Goal: Task Accomplishment & Management: Use online tool/utility

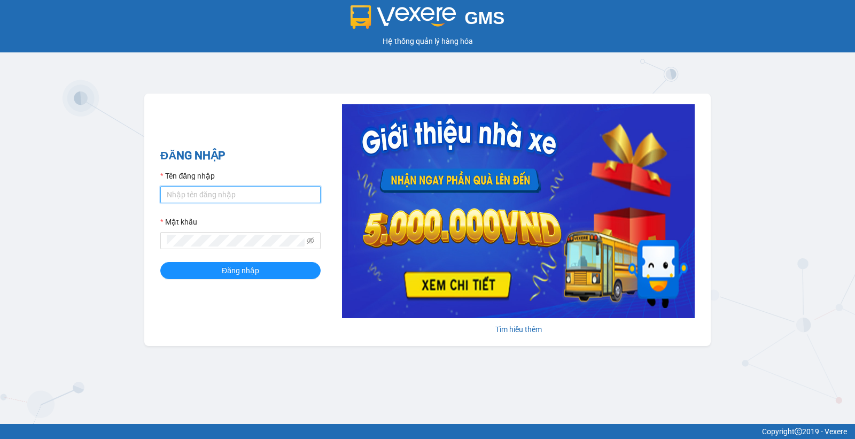
click at [258, 196] on input "Tên đăng nhập" at bounding box center [240, 194] width 160 height 17
type input "thaovyy.apq"
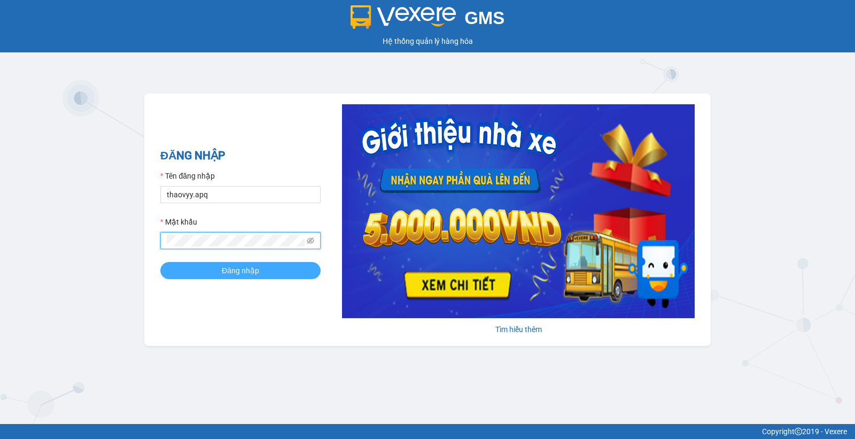
click at [268, 278] on button "Đăng nhập" at bounding box center [240, 270] width 160 height 17
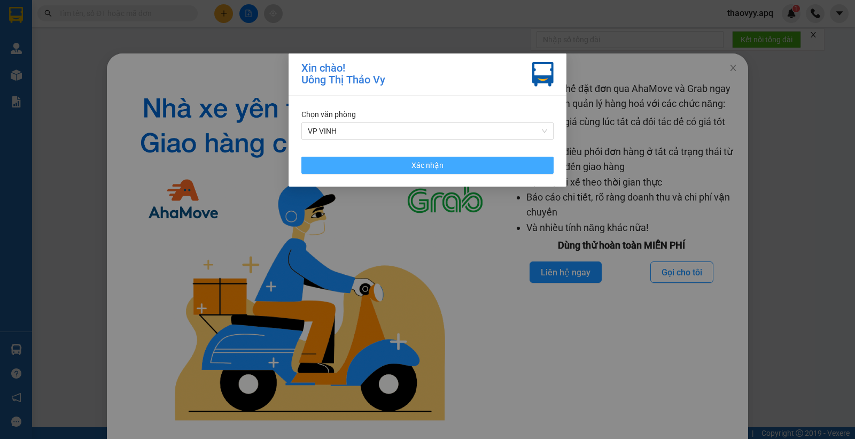
click at [445, 162] on button "Xác nhận" at bounding box center [427, 165] width 252 height 17
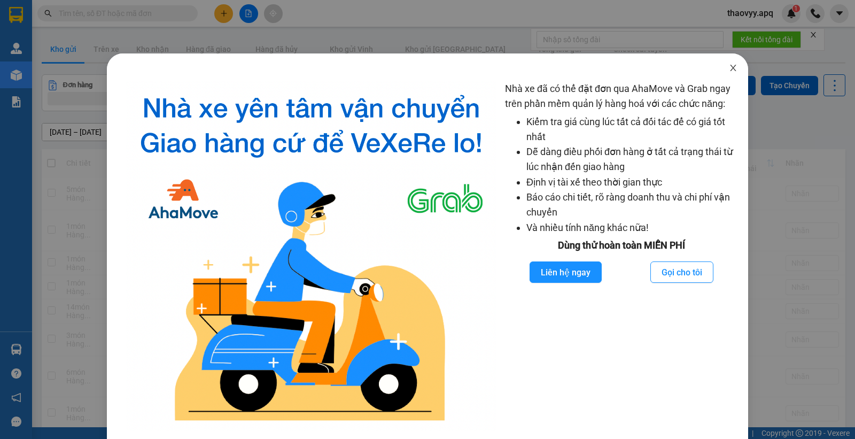
click at [729, 68] on icon "close" at bounding box center [733, 68] width 9 height 9
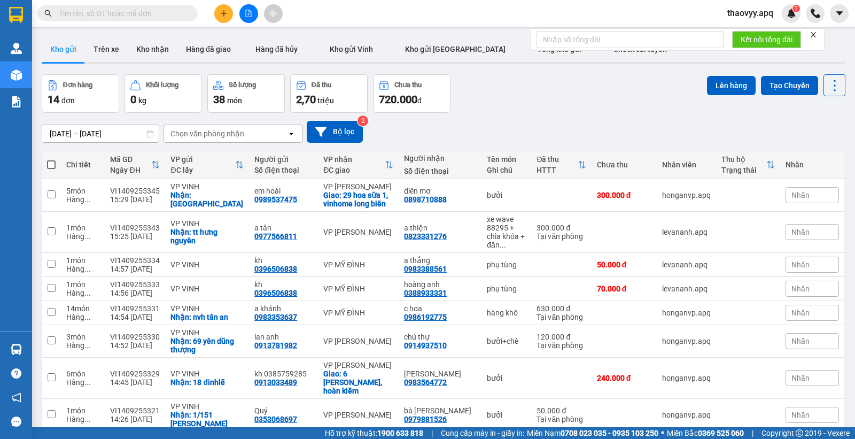
paste input "0946077137"
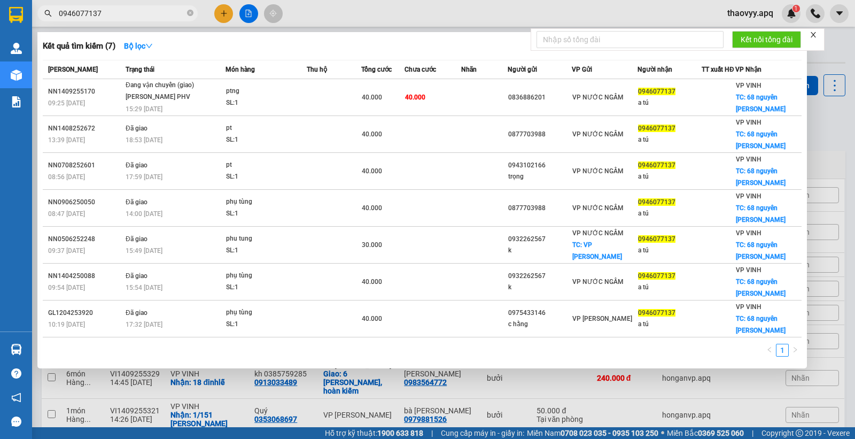
type input "0946077137"
